Goal: Information Seeking & Learning: Check status

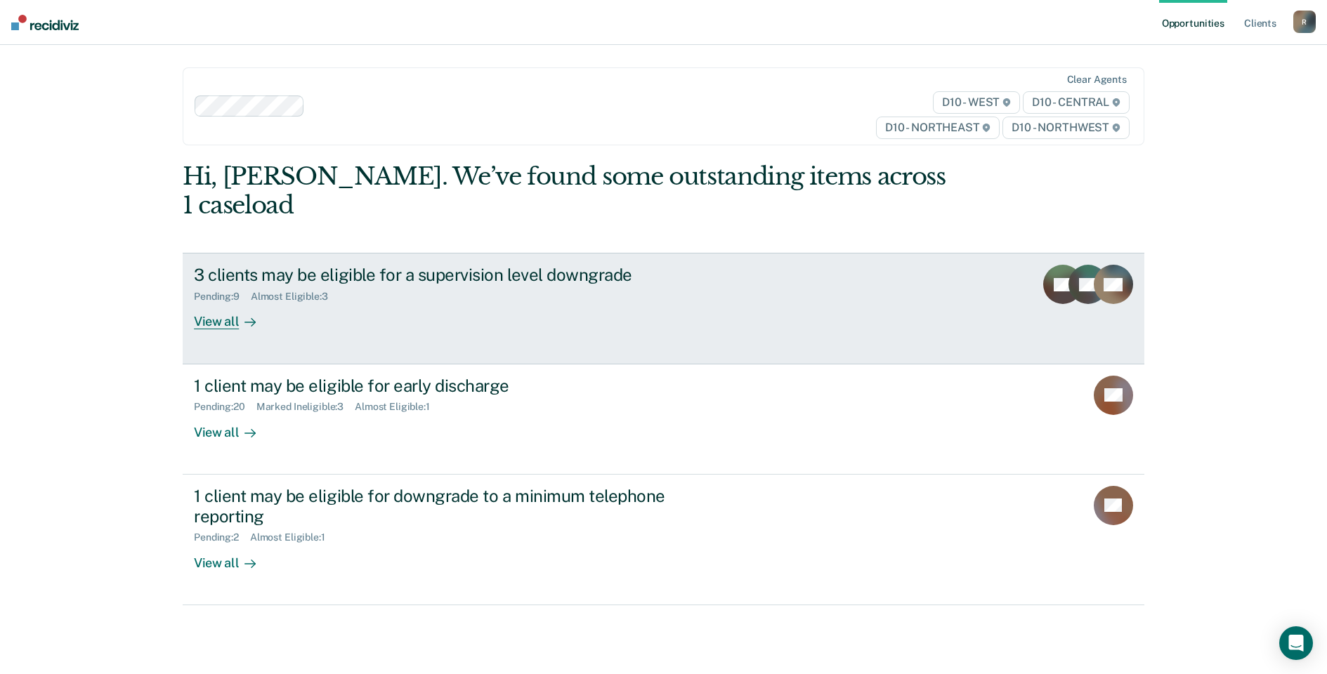
click at [303, 291] on div "Almost Eligible : 3" at bounding box center [295, 297] width 89 height 12
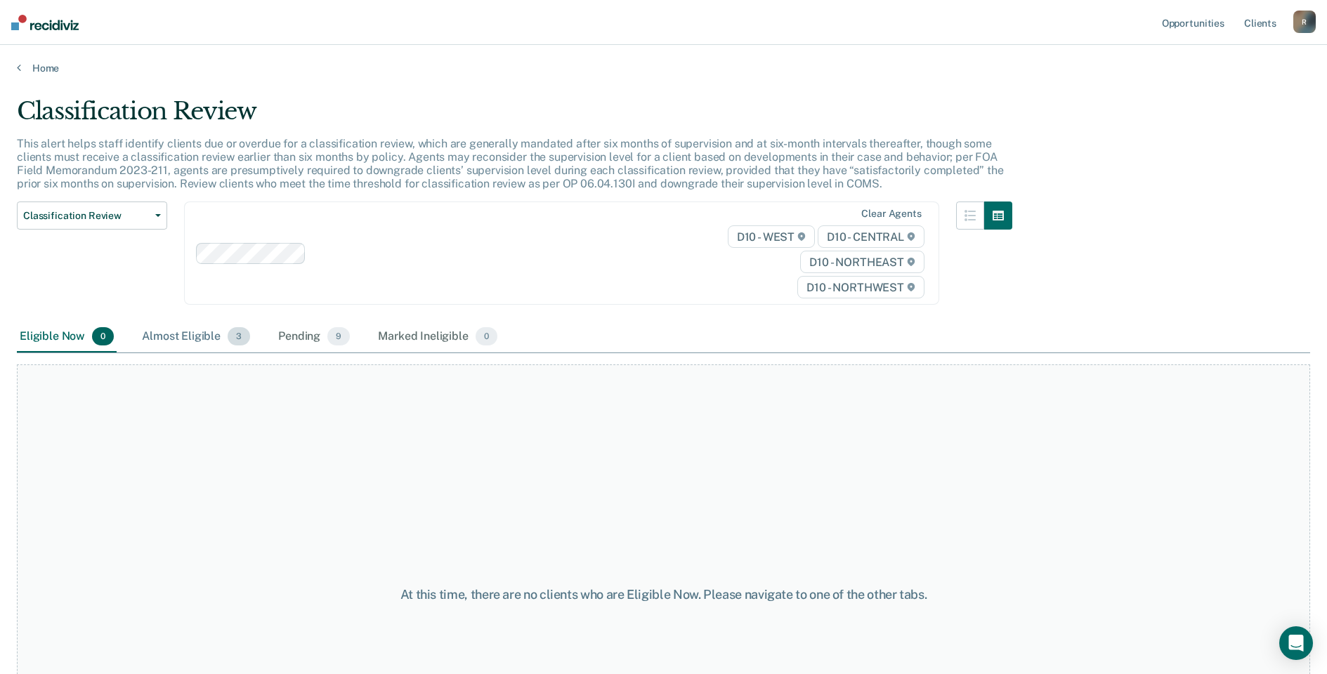
click at [188, 337] on div "Almost Eligible 3" at bounding box center [196, 337] width 114 height 31
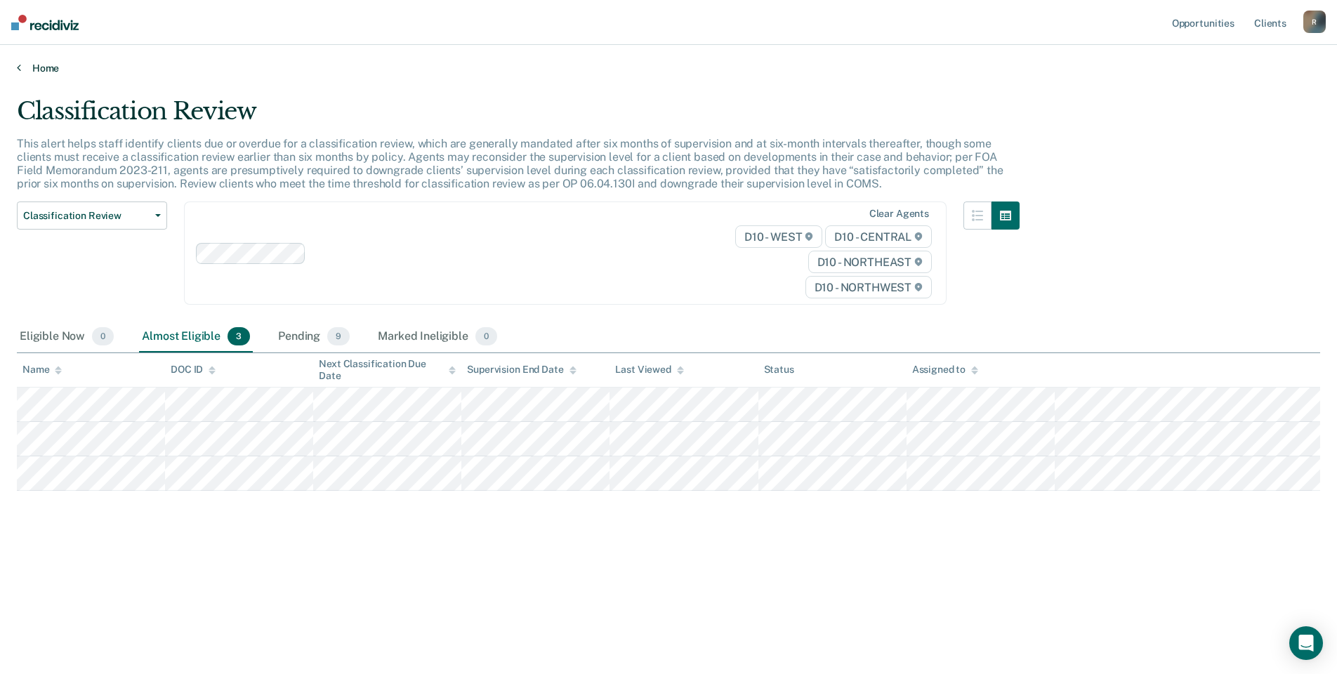
click at [34, 67] on link "Home" at bounding box center [669, 68] width 1304 height 13
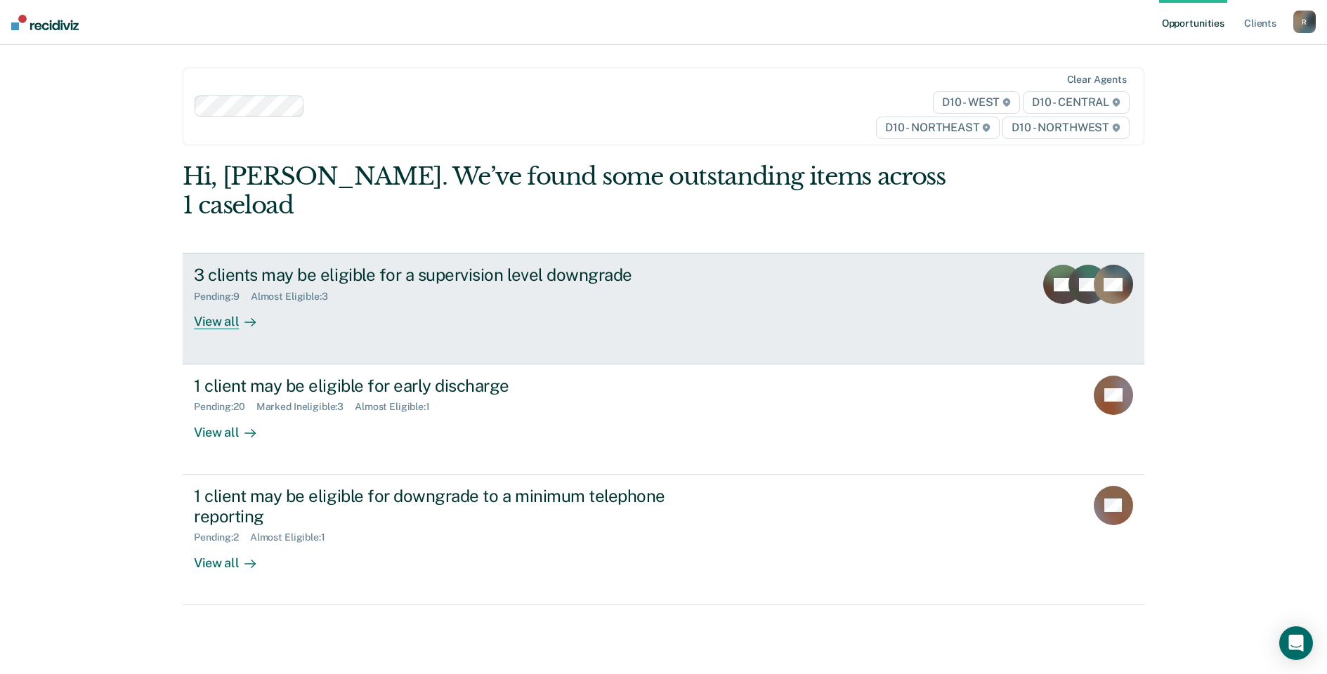
click at [207, 291] on div "Pending : 9" at bounding box center [222, 297] width 57 height 12
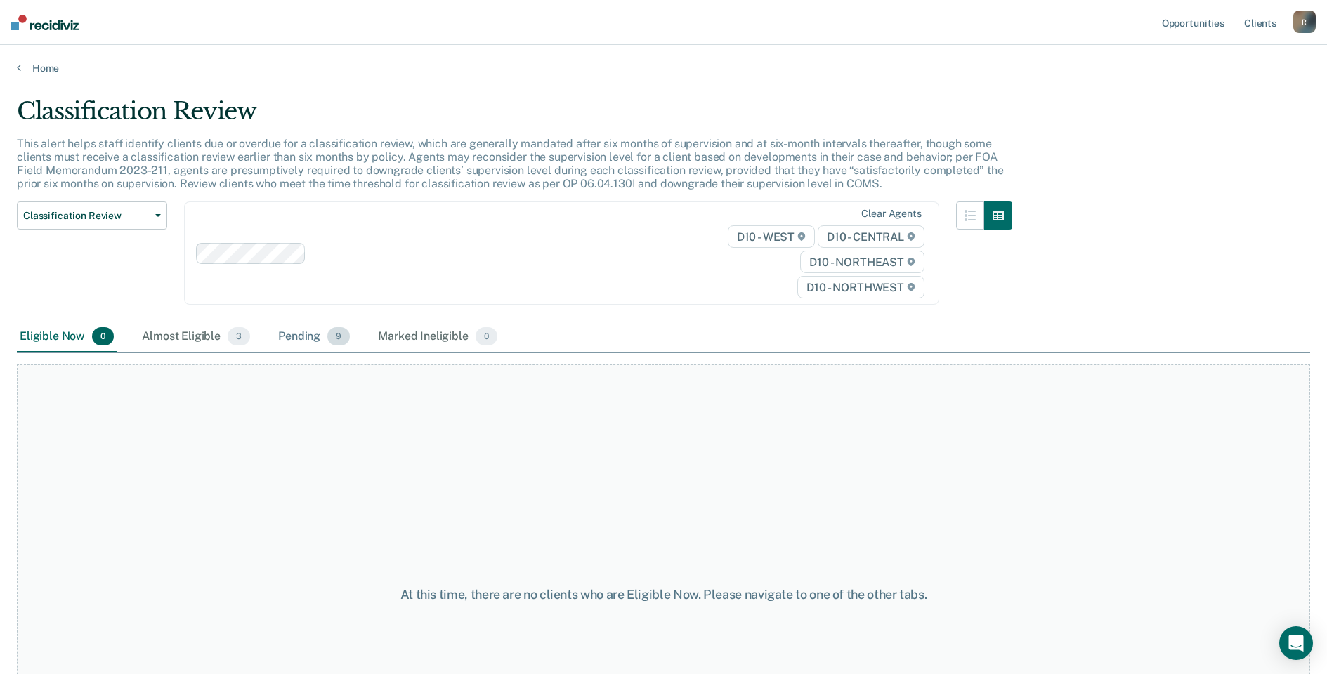
click at [301, 335] on div "Pending 9" at bounding box center [313, 337] width 77 height 31
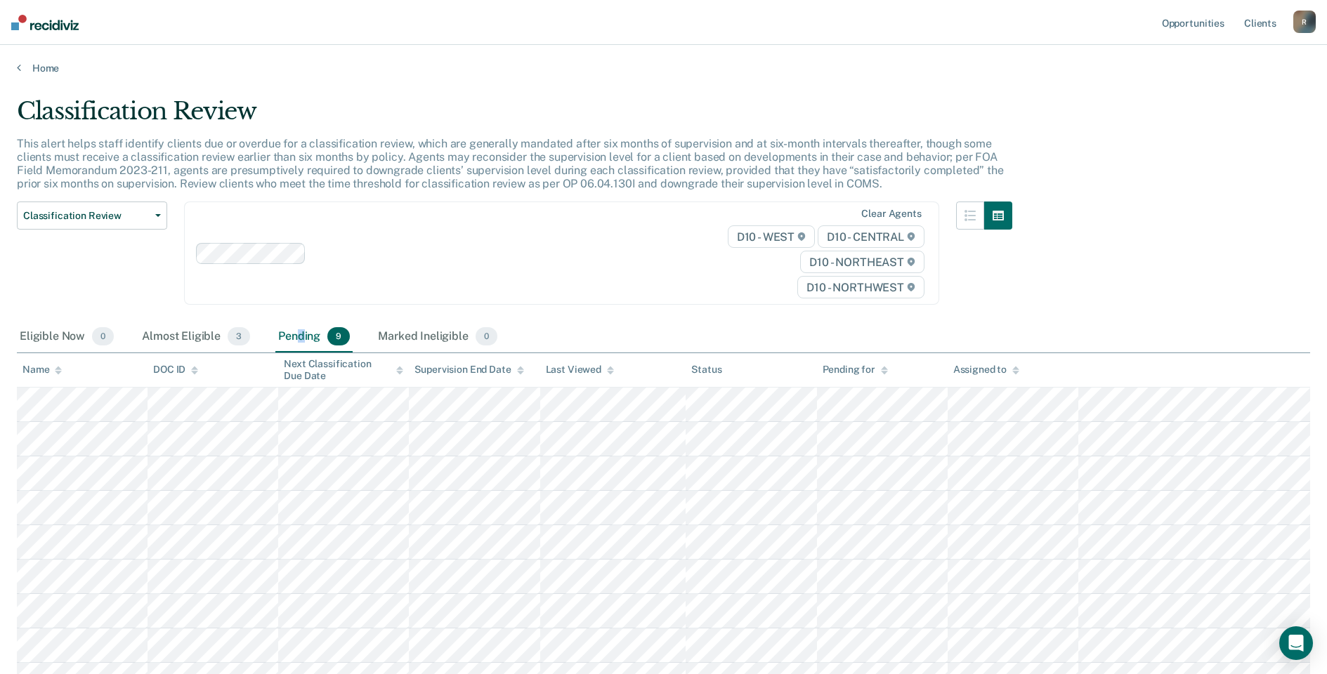
scroll to position [70, 0]
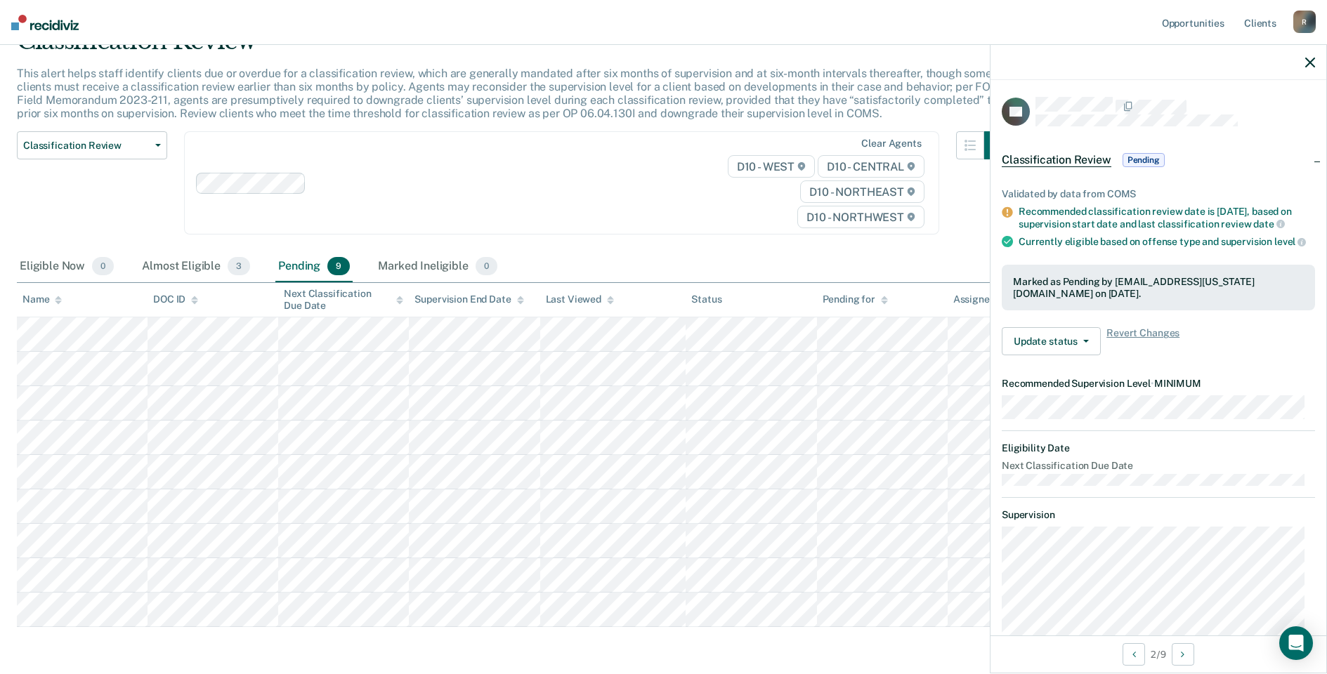
click at [1013, 22] on nav "Opportunities Client s [EMAIL_ADDRESS][US_STATE][DOMAIN_NAME] R Profile How it …" at bounding box center [663, 22] width 1327 height 45
